Goal: Transaction & Acquisition: Purchase product/service

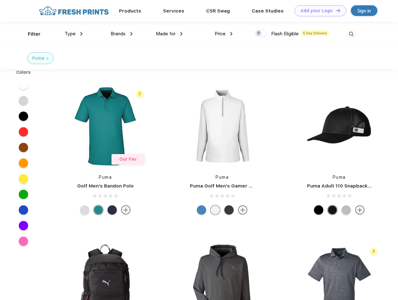
click at [318, 11] on link "Add your Logo Design Tool" at bounding box center [321, 10] width 52 height 11
click at [0, 0] on div "Design Tool" at bounding box center [0, 0] width 0 height 0
click at [336, 10] on link "Add your Logo Design Tool" at bounding box center [321, 10] width 52 height 11
click at [30, 34] on div "Filter" at bounding box center [34, 34] width 13 height 7
click at [74, 34] on span "Type" at bounding box center [70, 34] width 11 height 6
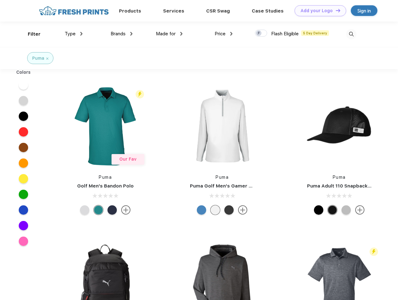
click at [122, 34] on span "Brands" at bounding box center [118, 34] width 15 height 6
click at [170, 34] on span "Made for" at bounding box center [166, 34] width 20 height 6
click at [224, 34] on span "Price" at bounding box center [220, 34] width 11 height 6
click at [261, 33] on div at bounding box center [261, 33] width 12 height 7
click at [259, 33] on input "checkbox" at bounding box center [257, 31] width 4 height 4
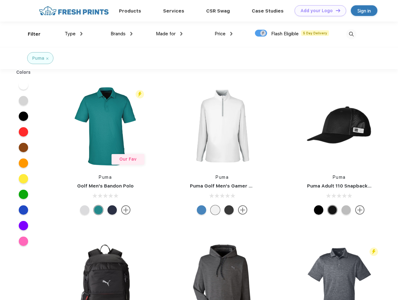
click at [352, 34] on img at bounding box center [352, 34] width 10 height 10
